Goal: Find contact information: Find contact information

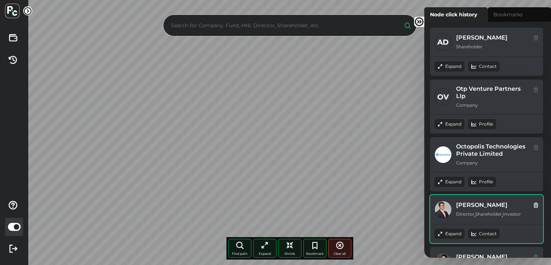
click at [492, 233] on div "Contact" at bounding box center [484, 233] width 32 height 10
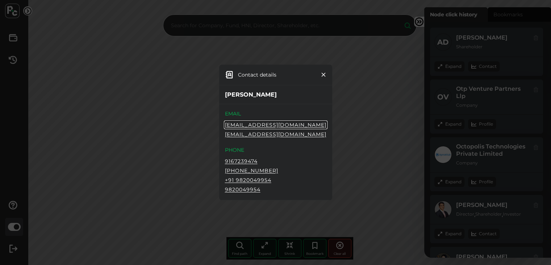
click at [323, 74] on icon at bounding box center [324, 75] width 6 height 6
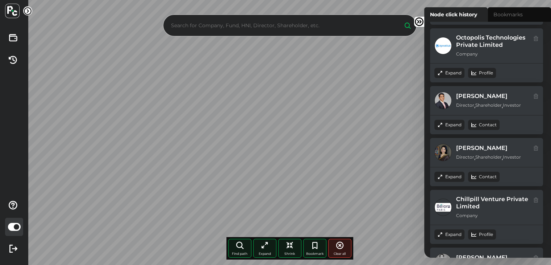
scroll to position [113, 0]
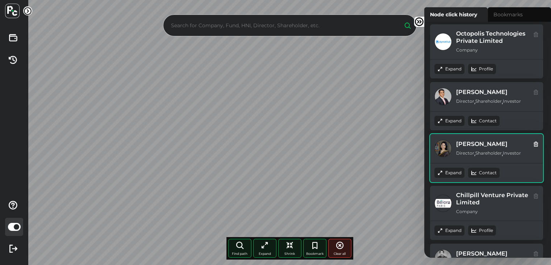
click at [480, 173] on div "Contact" at bounding box center [484, 172] width 32 height 10
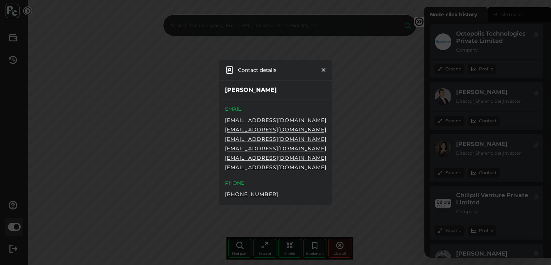
click at [323, 70] on icon at bounding box center [324, 70] width 6 height 6
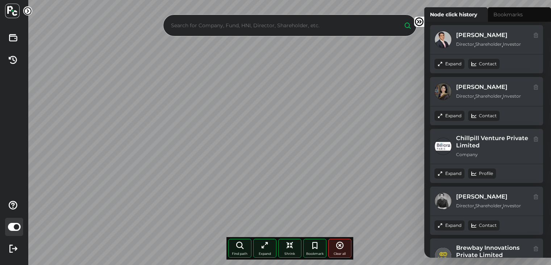
scroll to position [174, 0]
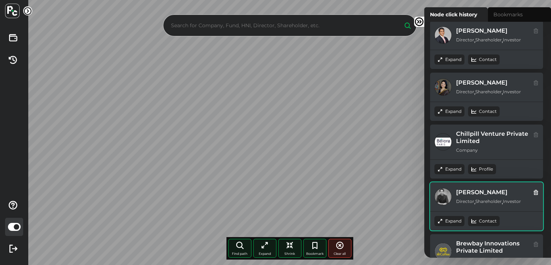
click at [490, 220] on div "Contact" at bounding box center [484, 221] width 32 height 10
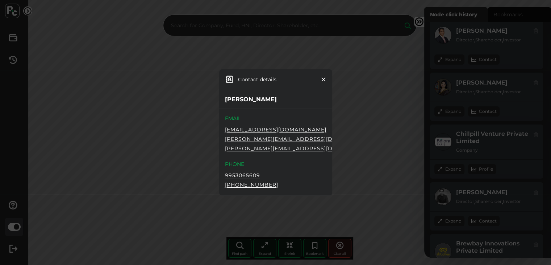
click at [324, 80] on icon at bounding box center [324, 79] width 6 height 6
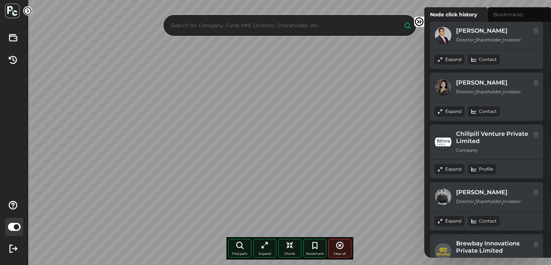
scroll to position [0, 0]
click at [551, 97] on div "AD [PERSON_NAME] Shareholder Expand Contact OV Otp Venture Partners Llp Company…" at bounding box center [487, 140] width 127 height 236
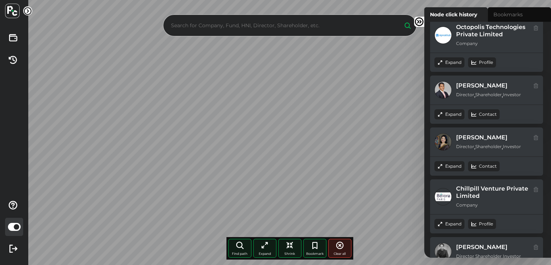
scroll to position [166, 0]
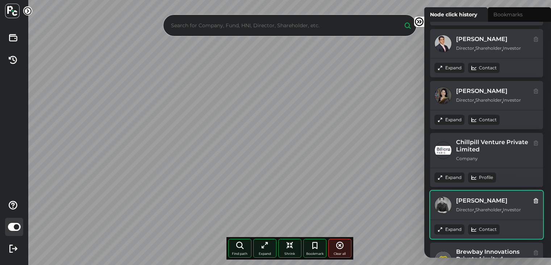
click at [484, 227] on div "Contact" at bounding box center [484, 229] width 32 height 10
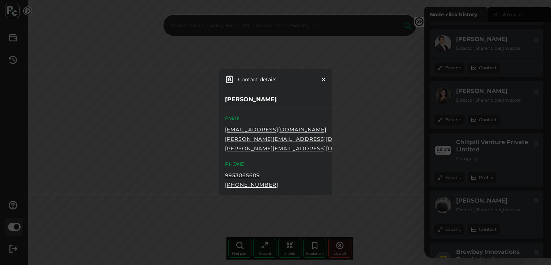
click at [323, 79] on icon at bounding box center [324, 79] width 6 height 6
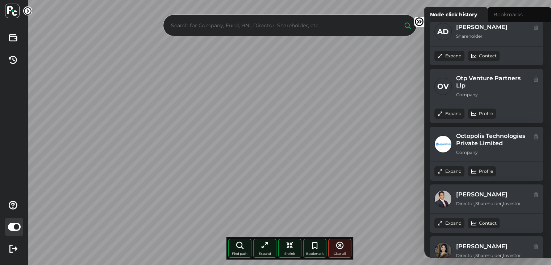
scroll to position [0, 0]
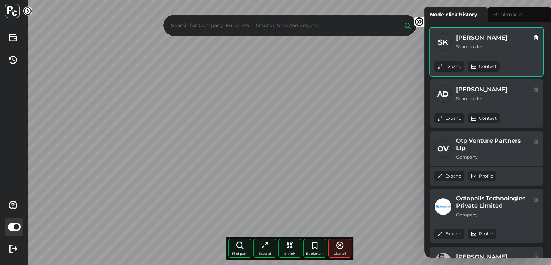
click at [483, 69] on div "Contact" at bounding box center [484, 66] width 32 height 10
click at [479, 65] on div "Contact" at bounding box center [484, 66] width 32 height 10
click at [484, 62] on div "Contact" at bounding box center [484, 66] width 32 height 10
click at [418, 19] on icon at bounding box center [419, 22] width 10 height 10
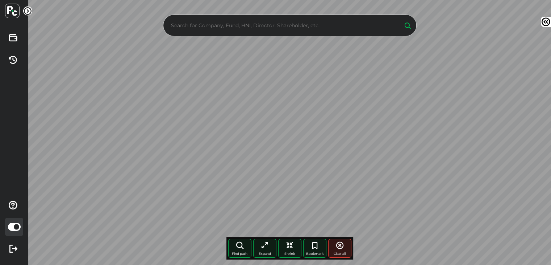
click at [548, 22] on icon at bounding box center [546, 22] width 10 height 10
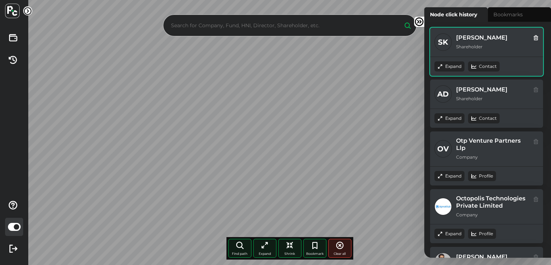
click at [535, 38] on icon at bounding box center [536, 37] width 6 height 8
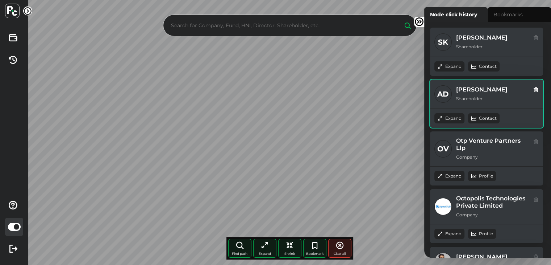
click at [536, 88] on icon at bounding box center [536, 89] width 6 height 8
click at [535, 90] on icon at bounding box center [536, 89] width 6 height 8
drag, startPoint x: 551, startPoint y: 105, endPoint x: 547, endPoint y: 212, distance: 107.0
click at [547, 212] on div "SK [PERSON_NAME] Shareholder Expand Contact AD [PERSON_NAME] Shareholder Expand…" at bounding box center [487, 140] width 127 height 236
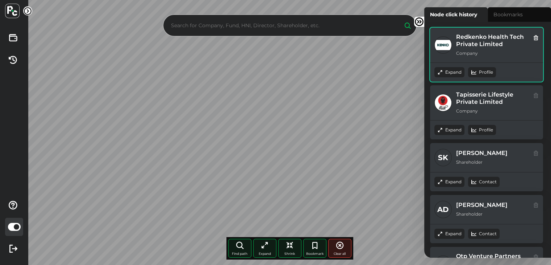
click at [475, 72] on icon at bounding box center [474, 72] width 6 height 6
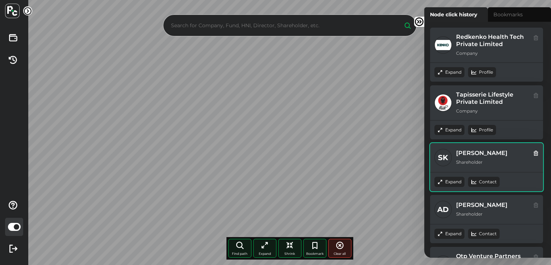
click at [480, 180] on div "Contact" at bounding box center [484, 181] width 32 height 10
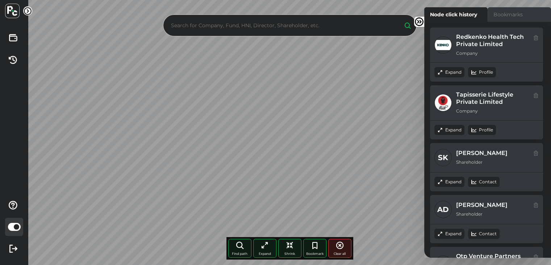
click at [549, 13] on label "Bookmarks" at bounding box center [519, 14] width 63 height 14
click at [429, 12] on input "Bookmarks" at bounding box center [426, 9] width 5 height 5
radio input "true"
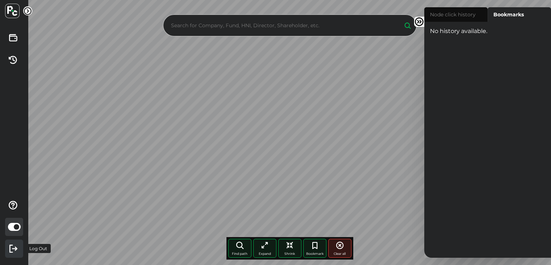
click at [14, 245] on icon at bounding box center [13, 248] width 16 height 16
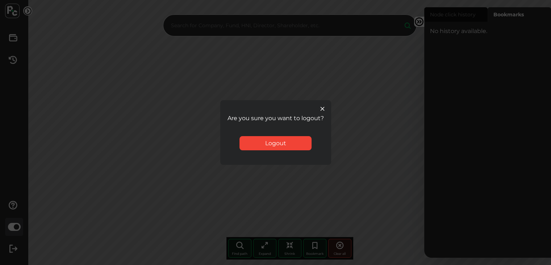
click at [297, 142] on div "Logout" at bounding box center [276, 143] width 72 height 14
